Goal: Complete application form

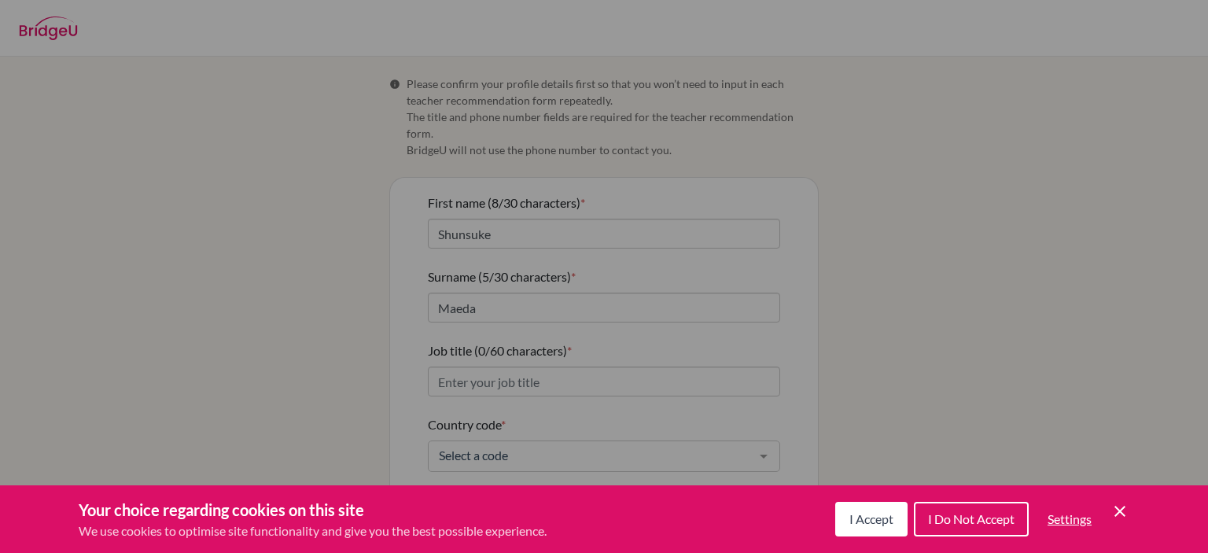
click at [882, 522] on span "I Accept" at bounding box center [871, 518] width 44 height 15
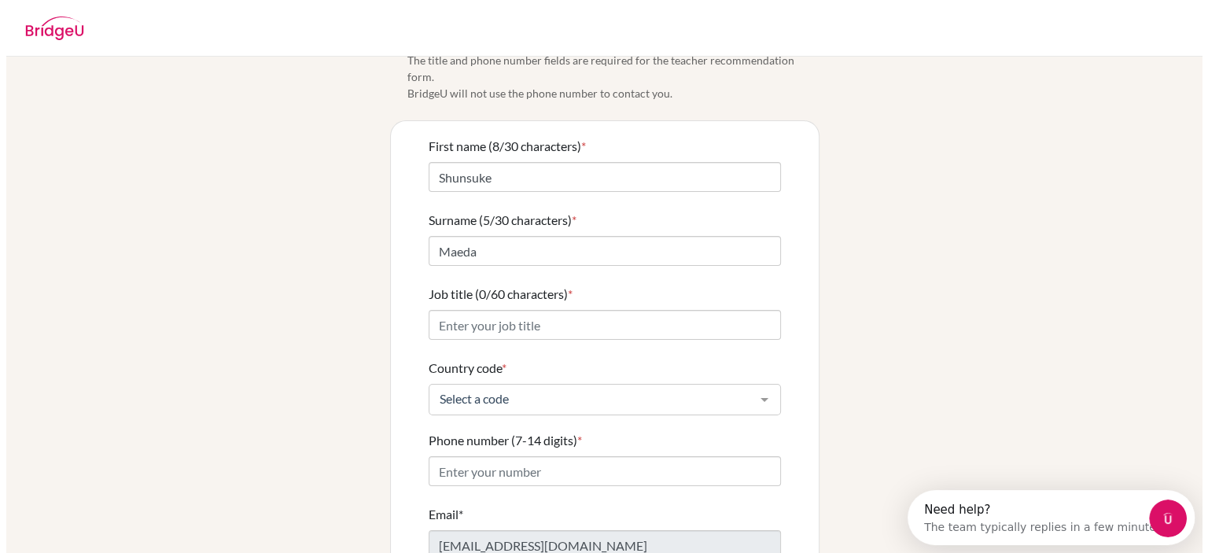
scroll to position [72, 0]
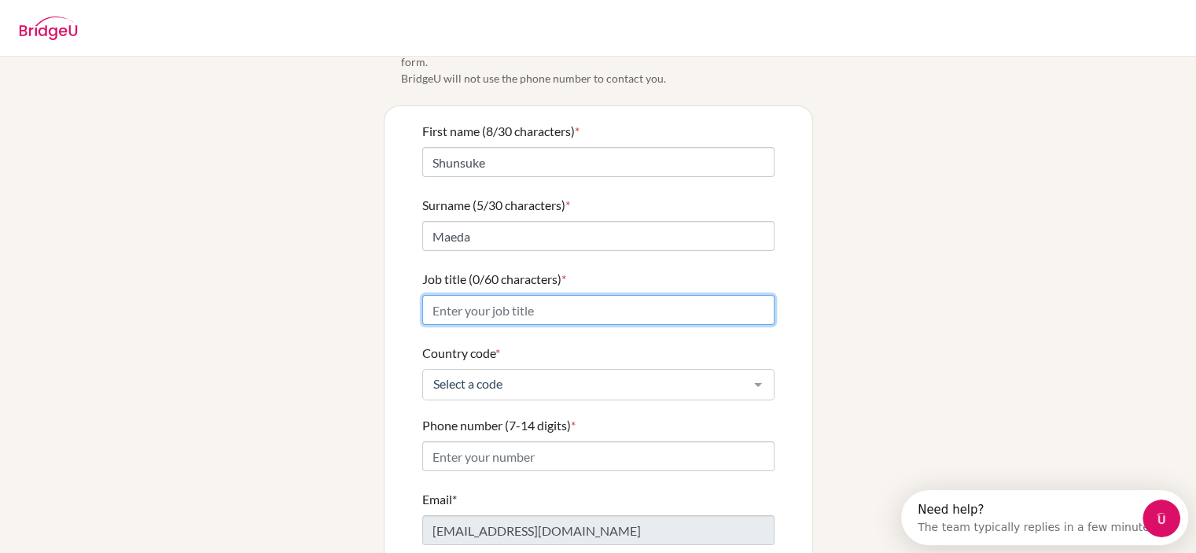
click at [561, 295] on input "Job title (0/60 characters) *" at bounding box center [598, 310] width 352 height 30
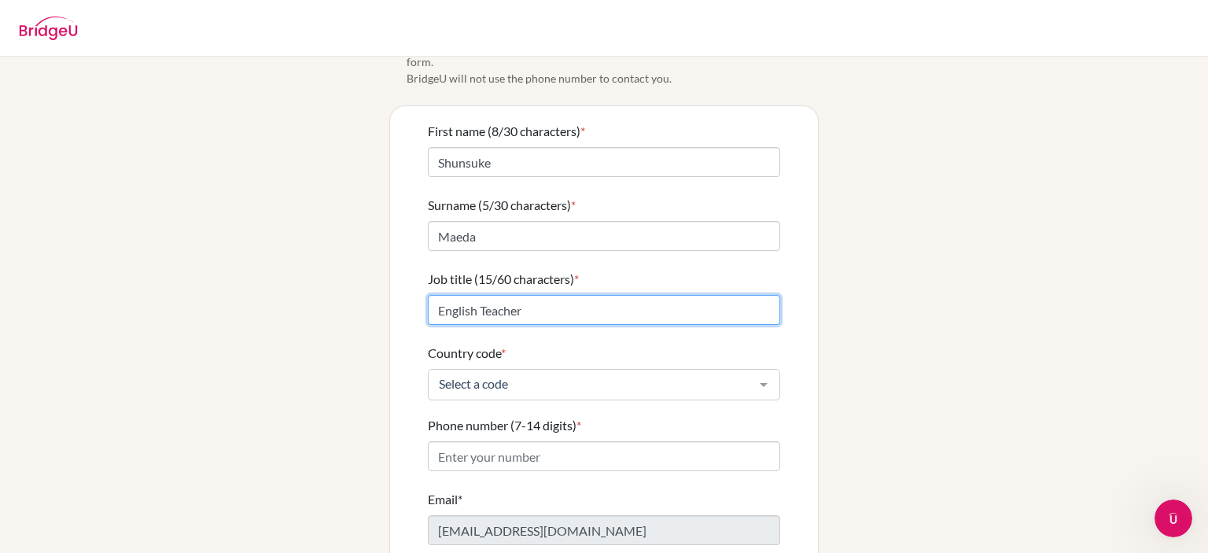
type input "English Teacher"
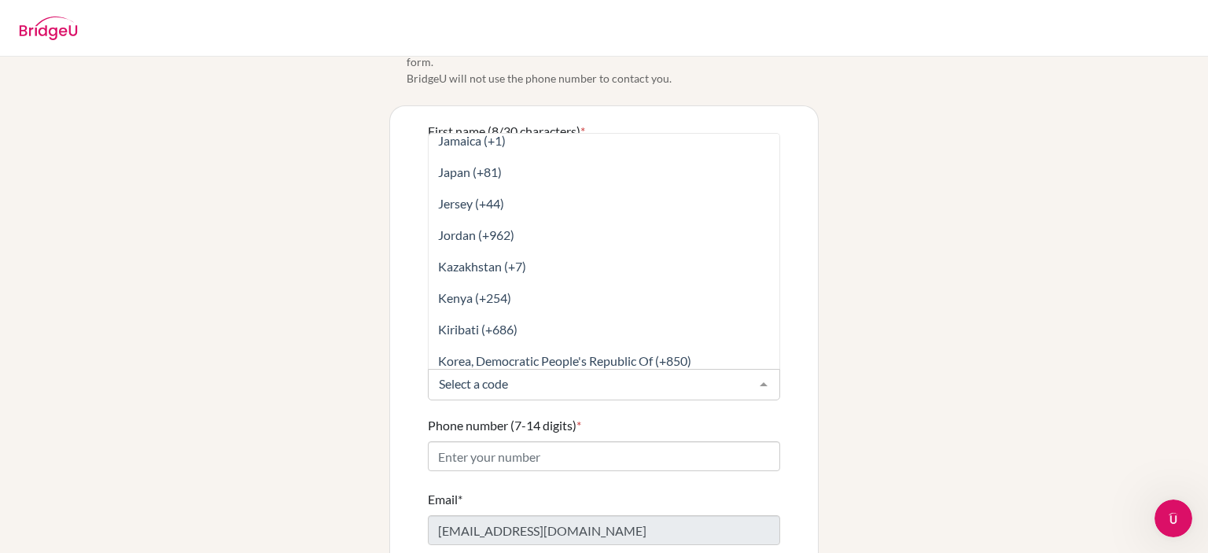
scroll to position [3342, 0]
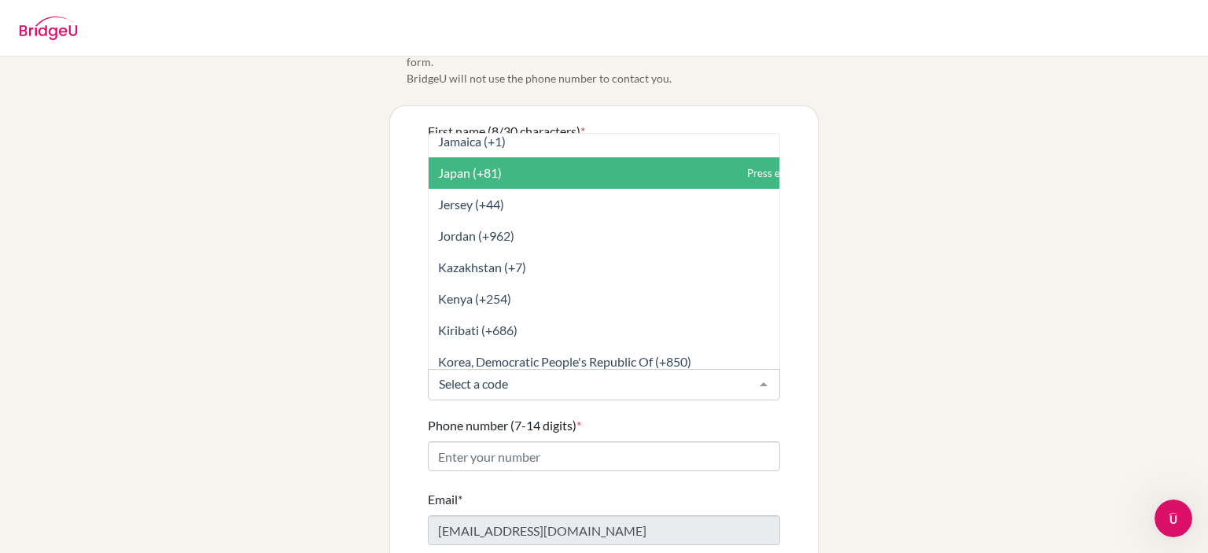
click at [473, 165] on span "Japan (+81)" at bounding box center [470, 172] width 64 height 15
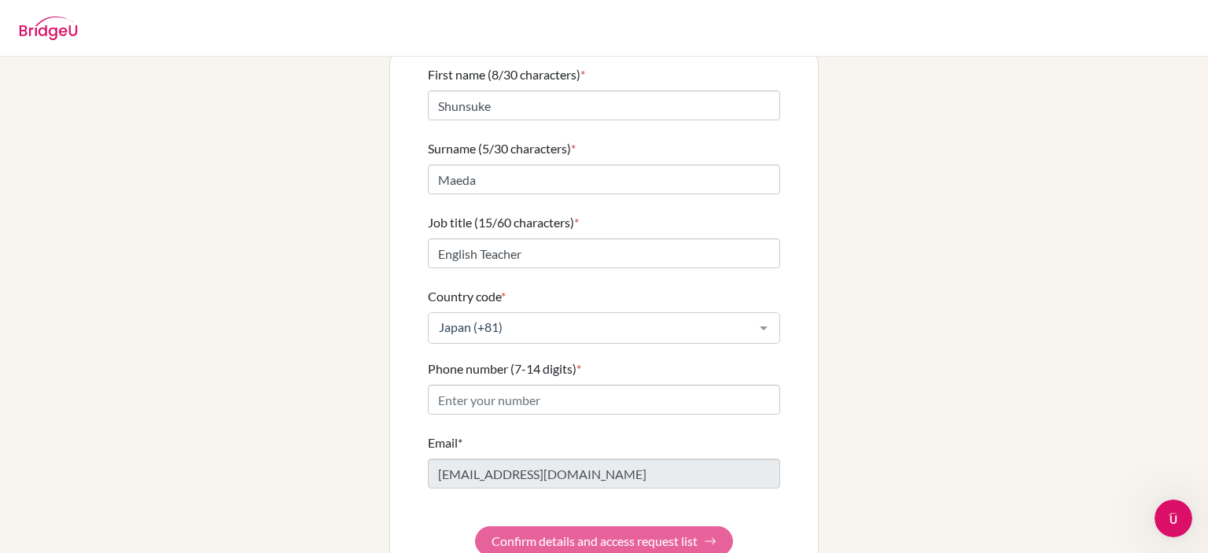
scroll to position [149, 0]
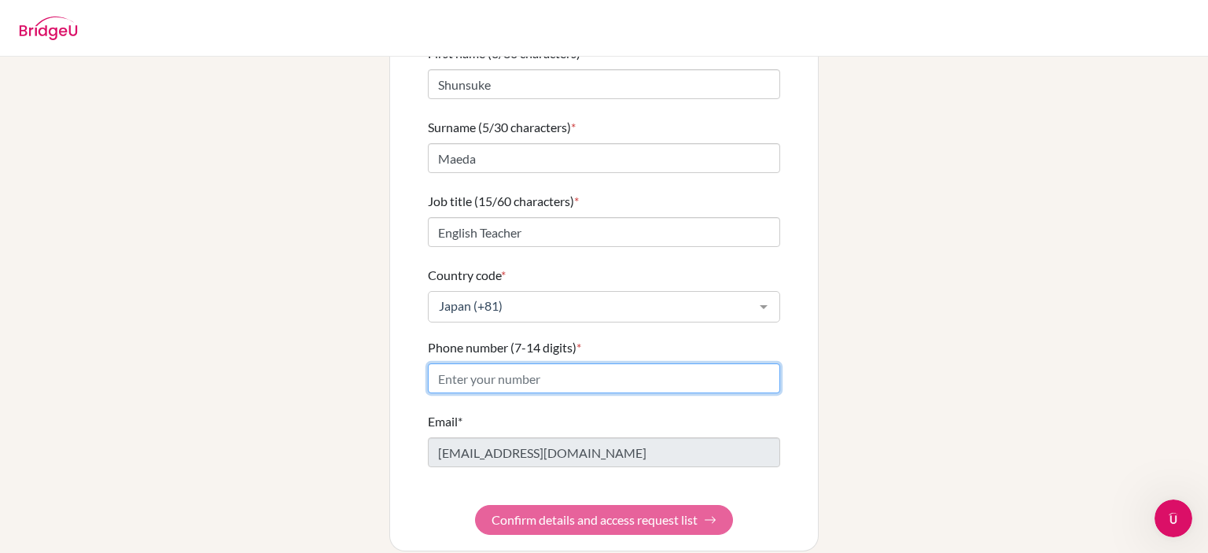
click at [474, 373] on input "Phone number (7-14 digits) *" at bounding box center [604, 378] width 352 height 30
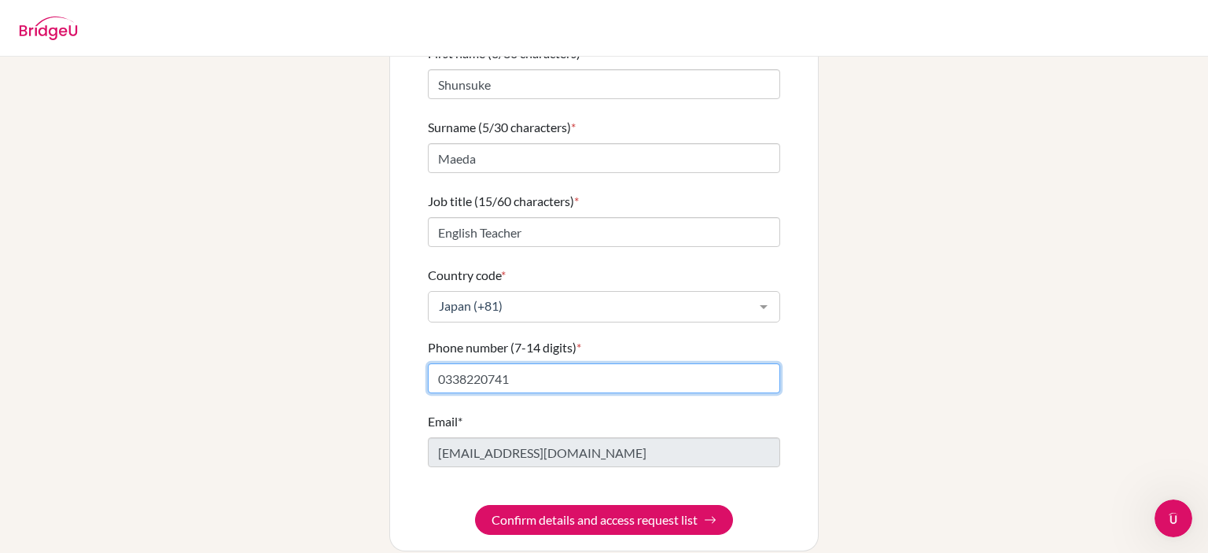
type input "0338220741"
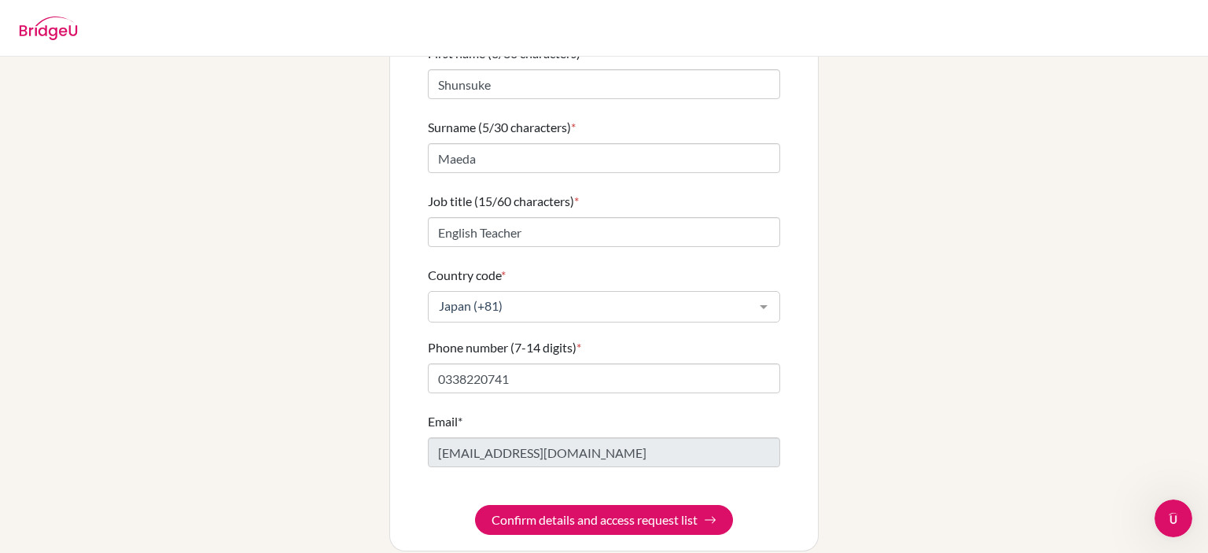
click at [318, 326] on div "Info Please confirm your profile details first so that you won’t need to input …" at bounding box center [604, 238] width 896 height 625
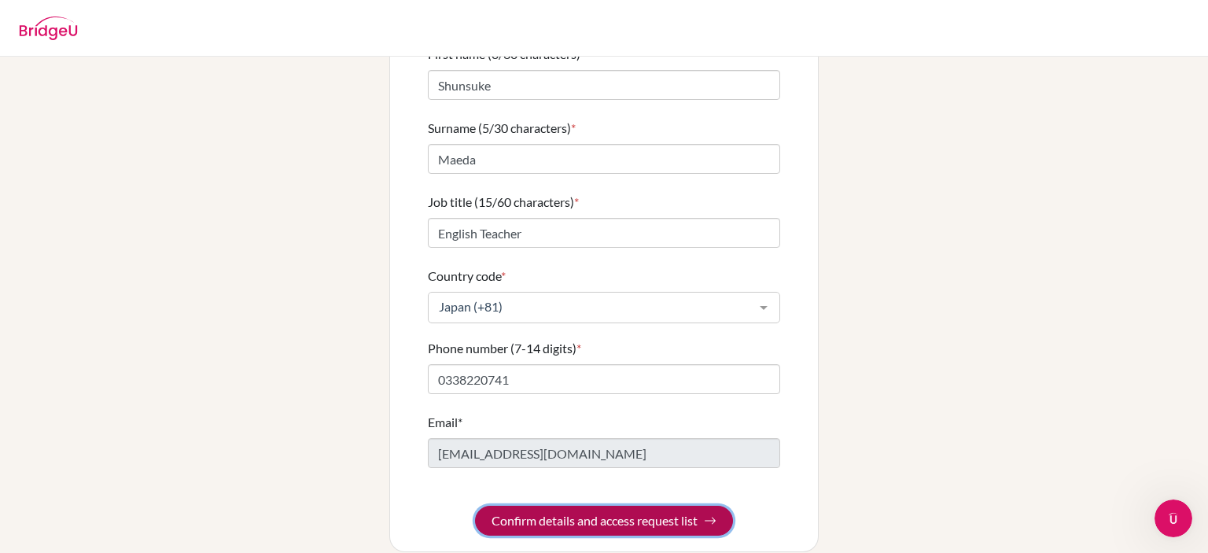
click at [566, 506] on button "Confirm details and access request list" at bounding box center [604, 521] width 258 height 30
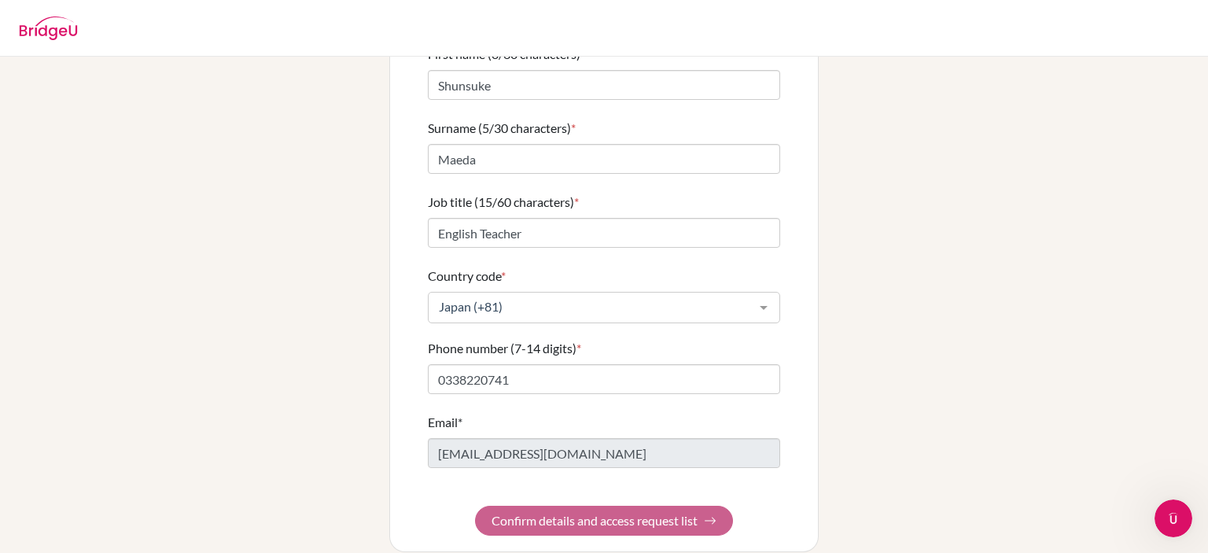
scroll to position [0, 0]
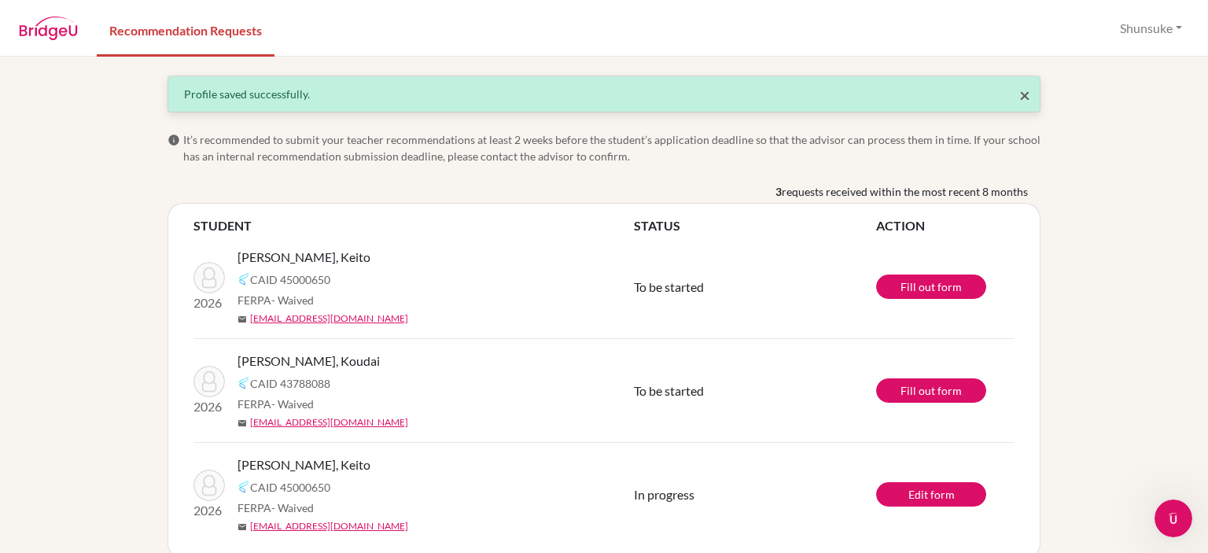
click at [1021, 97] on span "×" at bounding box center [1024, 94] width 11 height 23
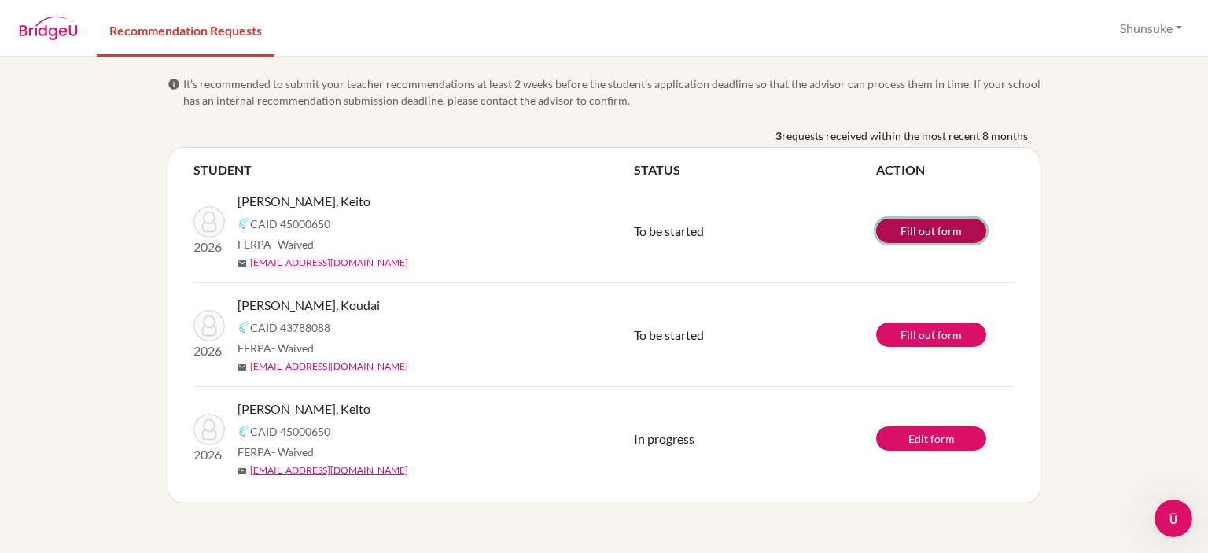
click at [936, 234] on link "Fill out form" at bounding box center [931, 231] width 110 height 24
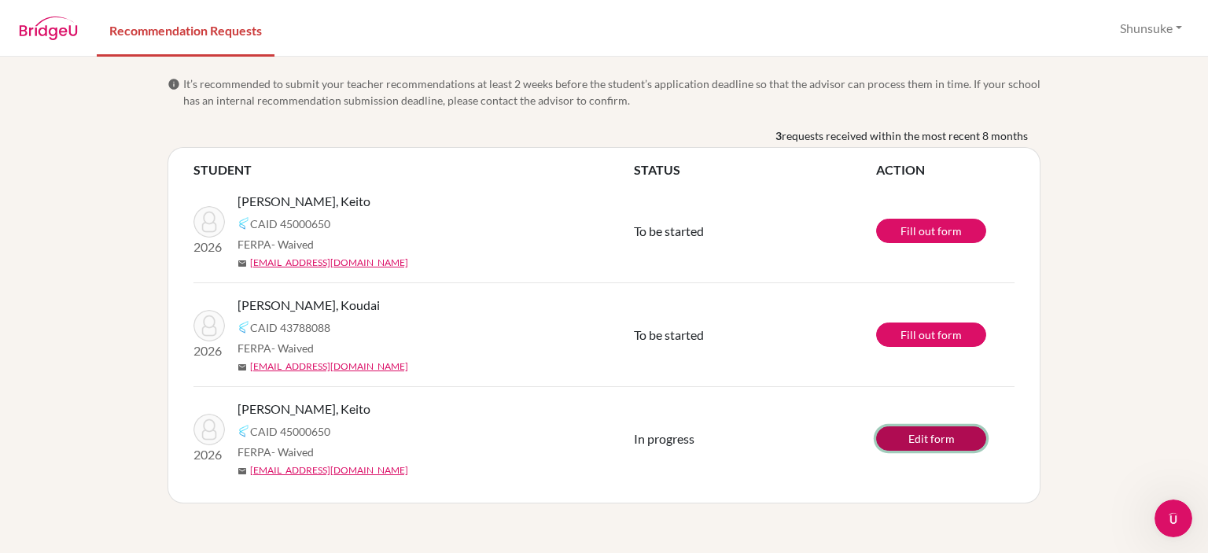
click at [913, 434] on link "Edit form" at bounding box center [931, 438] width 110 height 24
